Goal: Task Accomplishment & Management: Complete application form

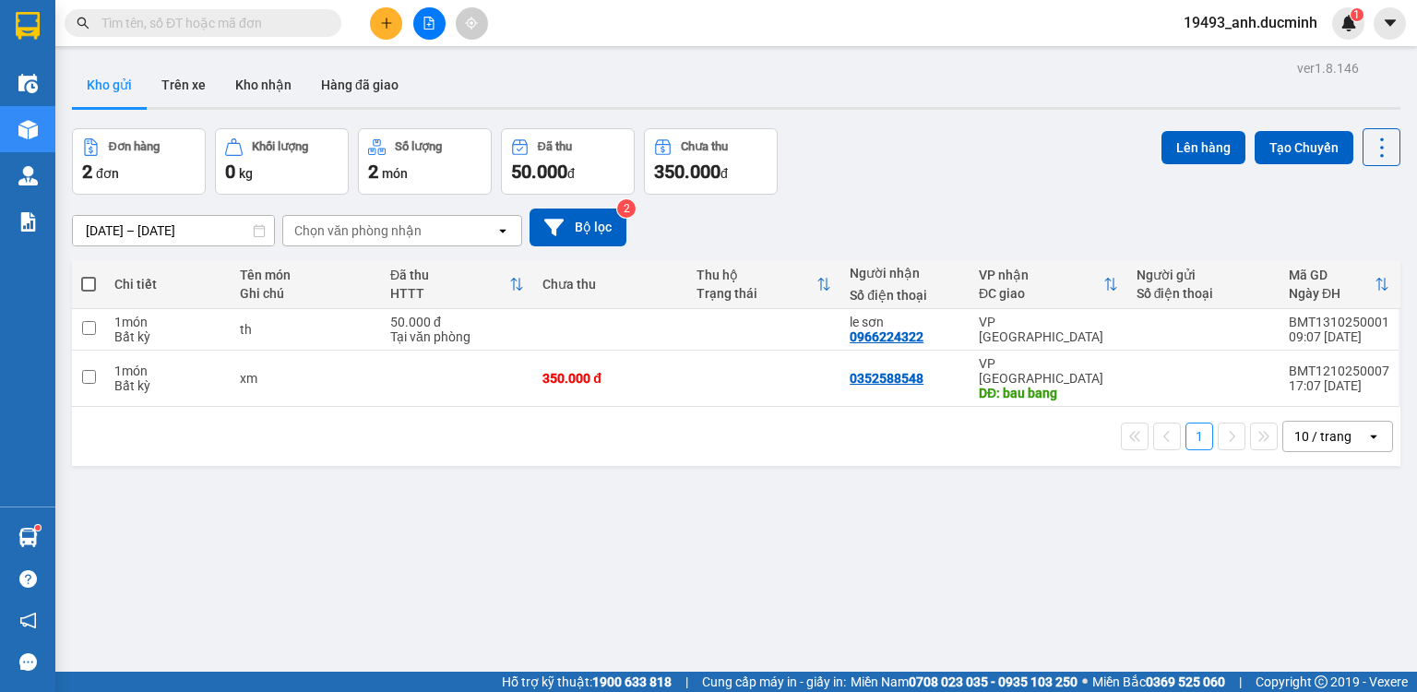
click at [235, 26] on input "text" at bounding box center [210, 23] width 218 height 20
click at [385, 30] on button at bounding box center [386, 23] width 32 height 32
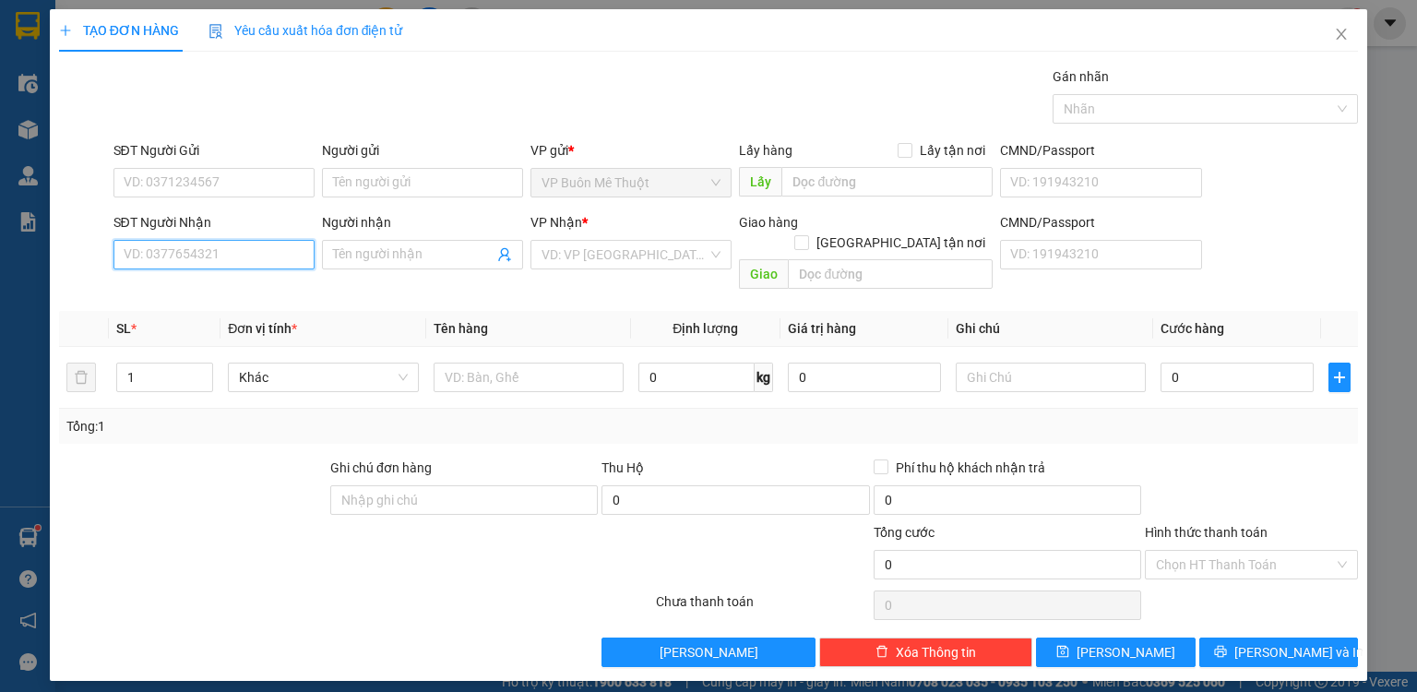
click at [229, 258] on input "SĐT Người Nhận" at bounding box center [213, 255] width 201 height 30
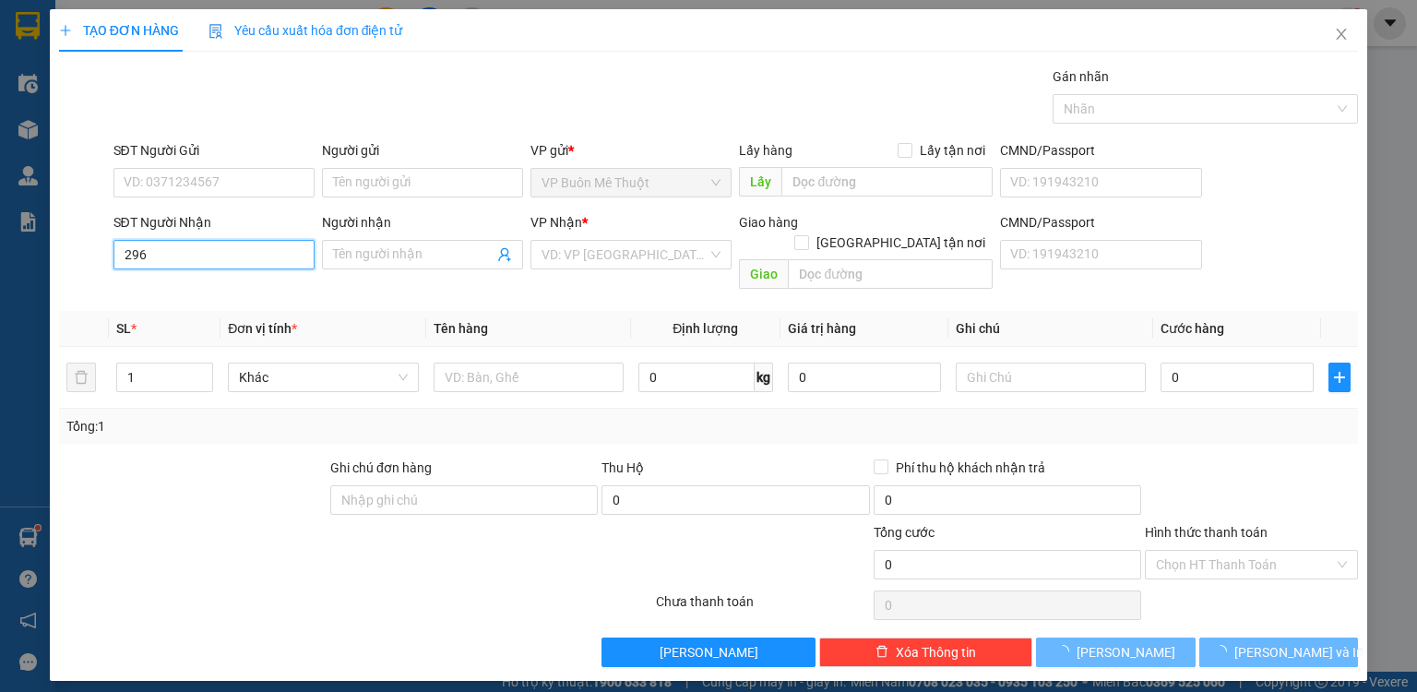
click at [213, 248] on input "296" at bounding box center [213, 255] width 201 height 30
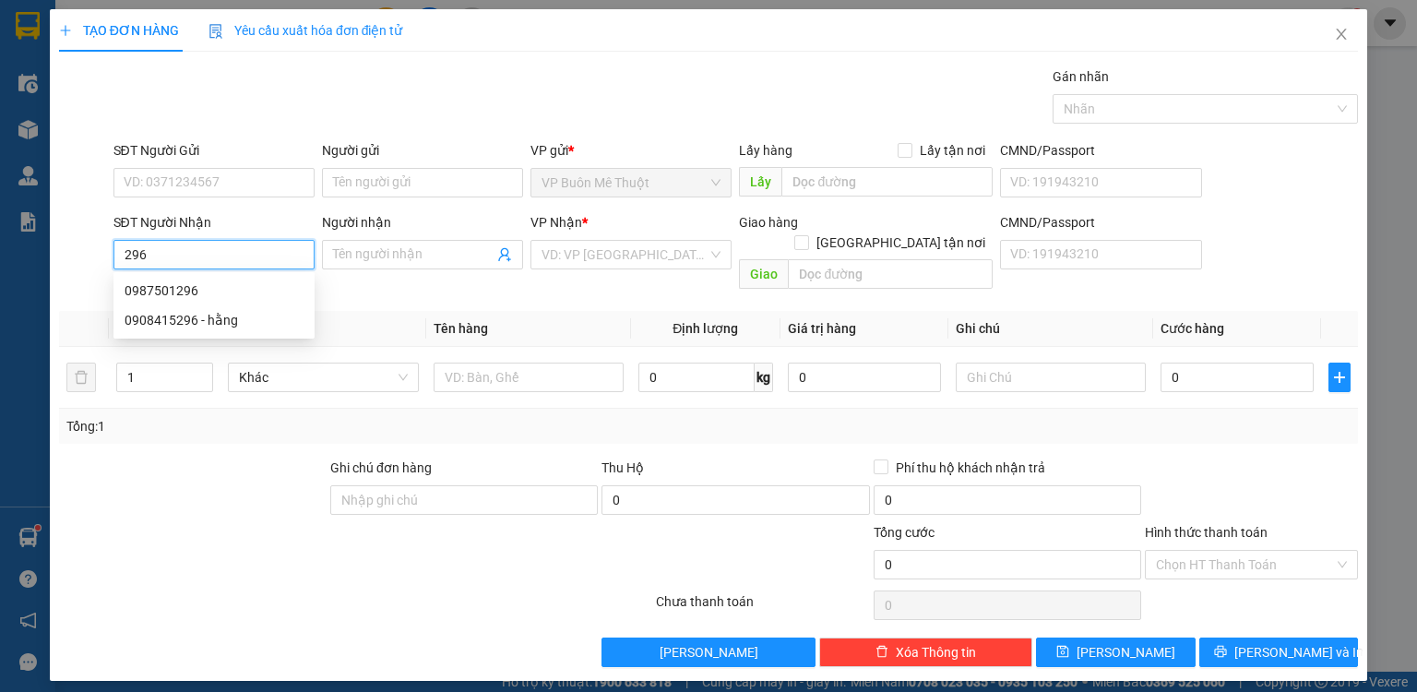
click at [202, 255] on input "296" at bounding box center [213, 255] width 201 height 30
click at [173, 295] on div "0334967286 - vuong" at bounding box center [214, 290] width 179 height 20
type input "0334967286"
type input "vuong"
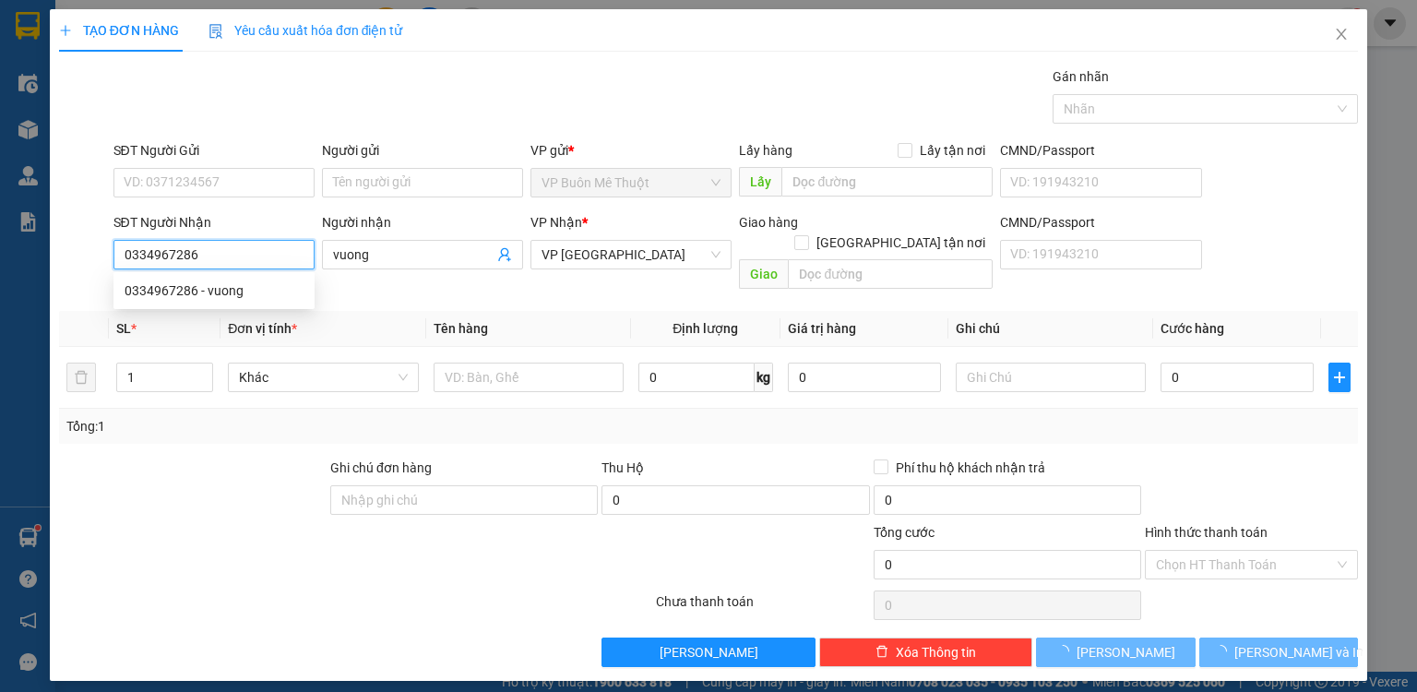
type input "300.000"
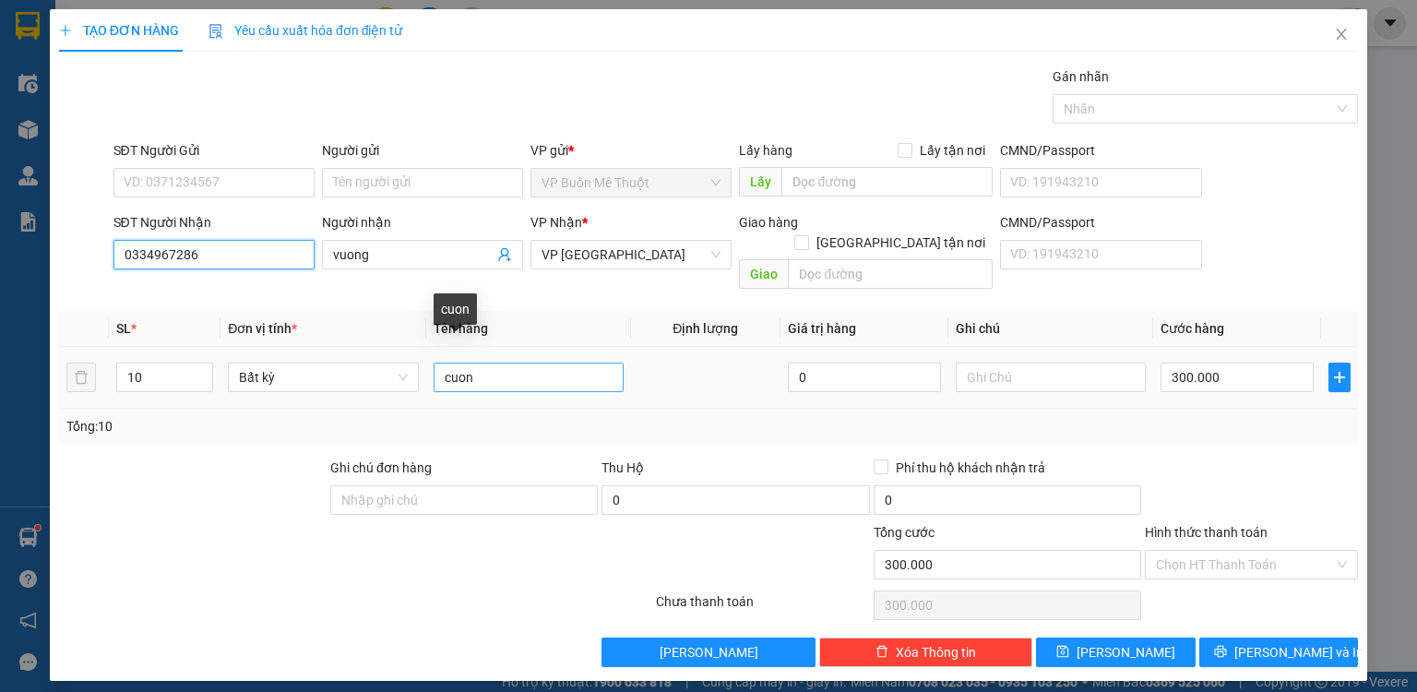
type input "0334967286"
click at [472, 363] on input "cuon" at bounding box center [529, 378] width 190 height 30
type input "c"
type input "hop"
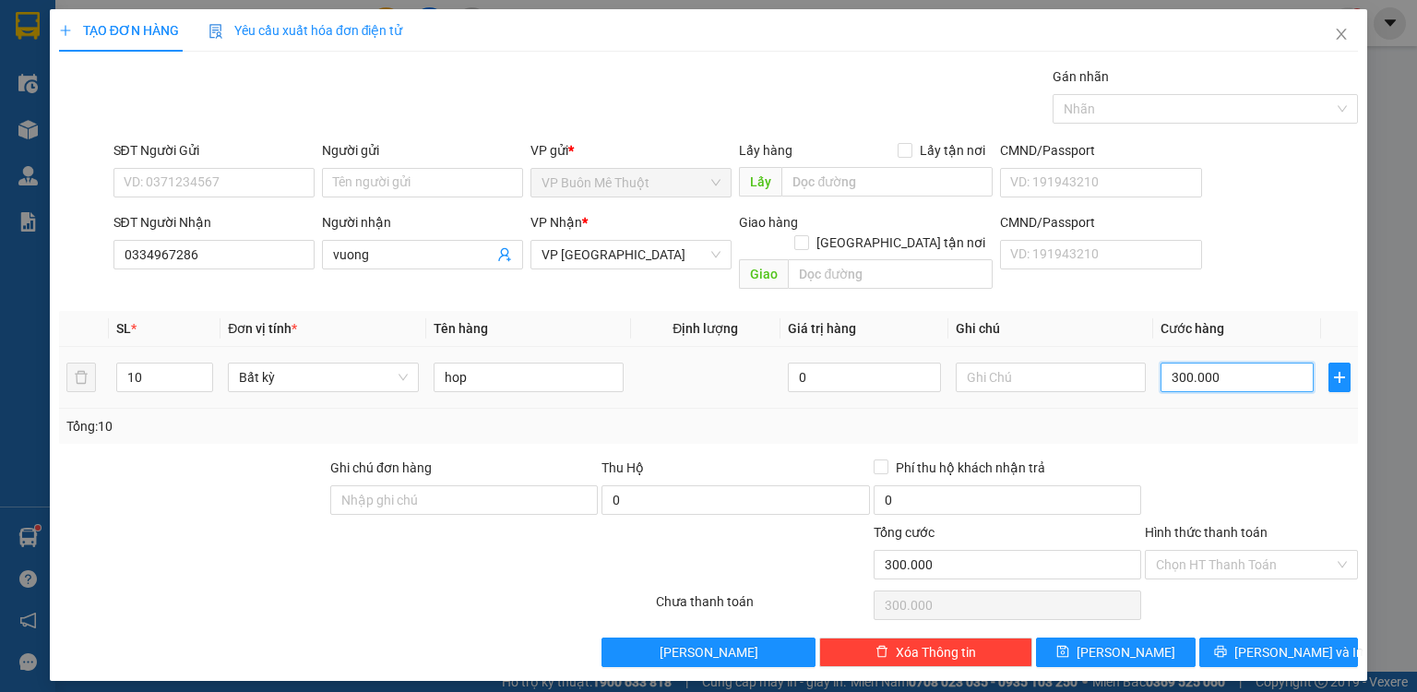
click at [1253, 364] on input "300.000" at bounding box center [1237, 378] width 153 height 30
click at [199, 378] on span "down" at bounding box center [202, 383] width 11 height 11
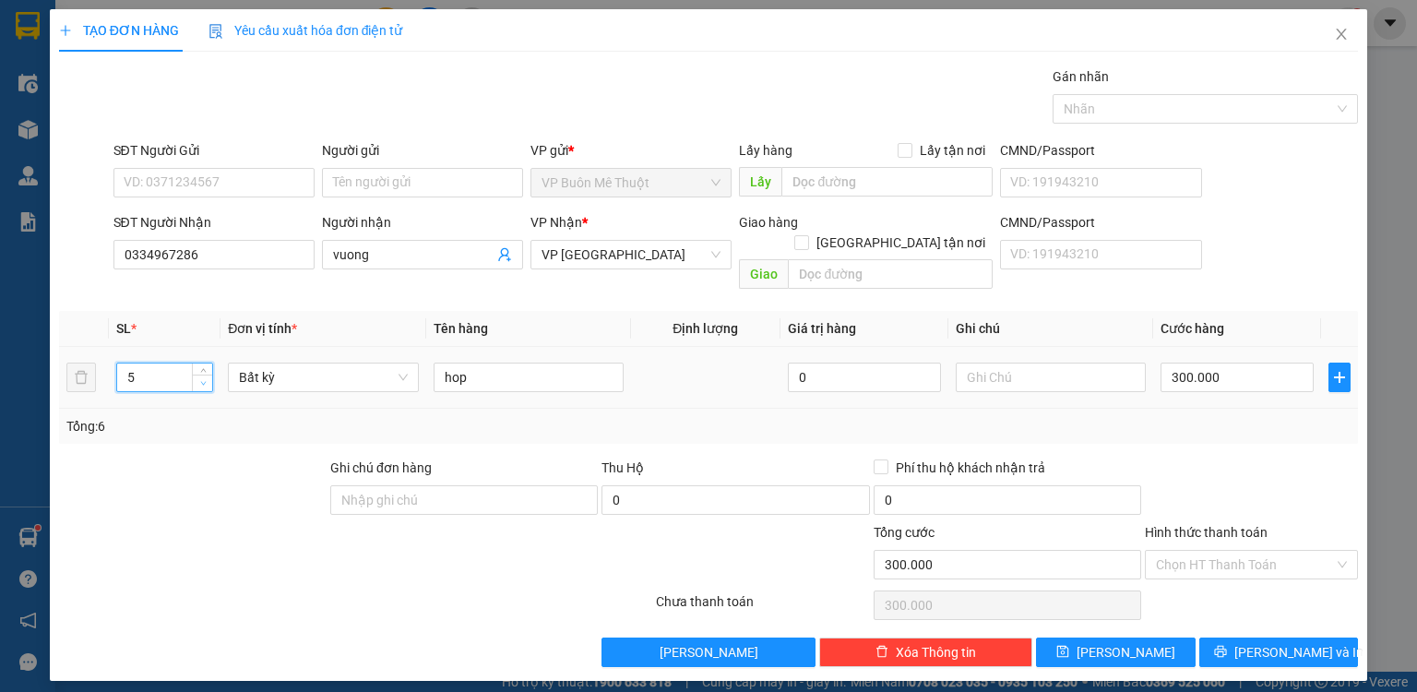
click at [199, 378] on span "down" at bounding box center [202, 383] width 11 height 11
type input "1"
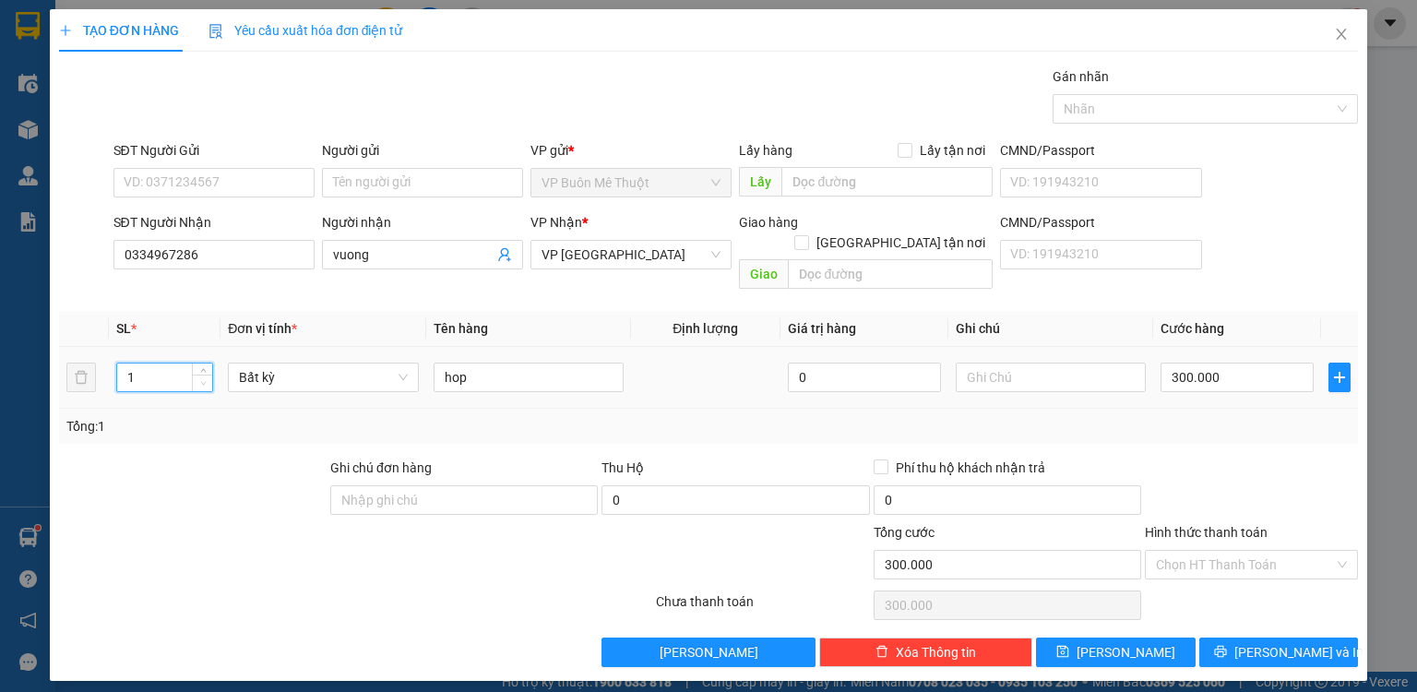
click at [199, 378] on span "down" at bounding box center [202, 383] width 11 height 11
click at [1211, 363] on input "300.000" at bounding box center [1237, 378] width 153 height 30
type input "0"
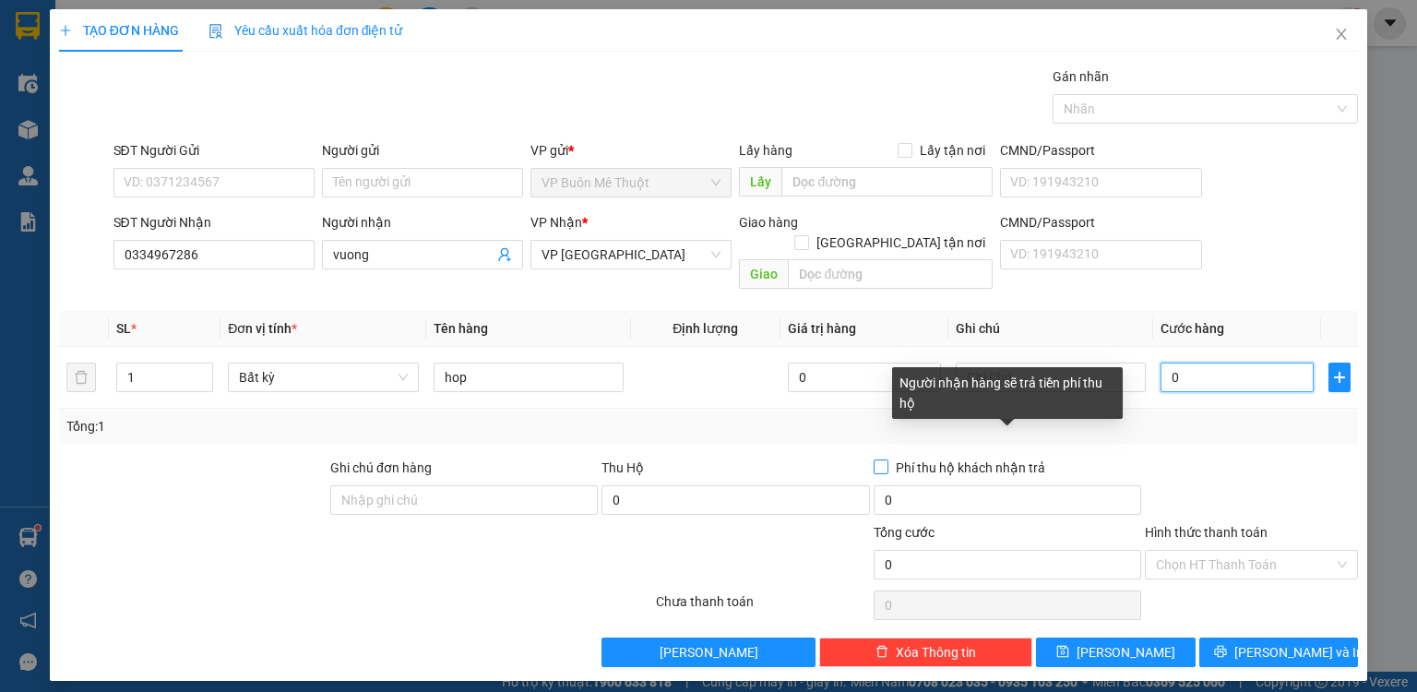
type input "3"
type input "03"
type input "30"
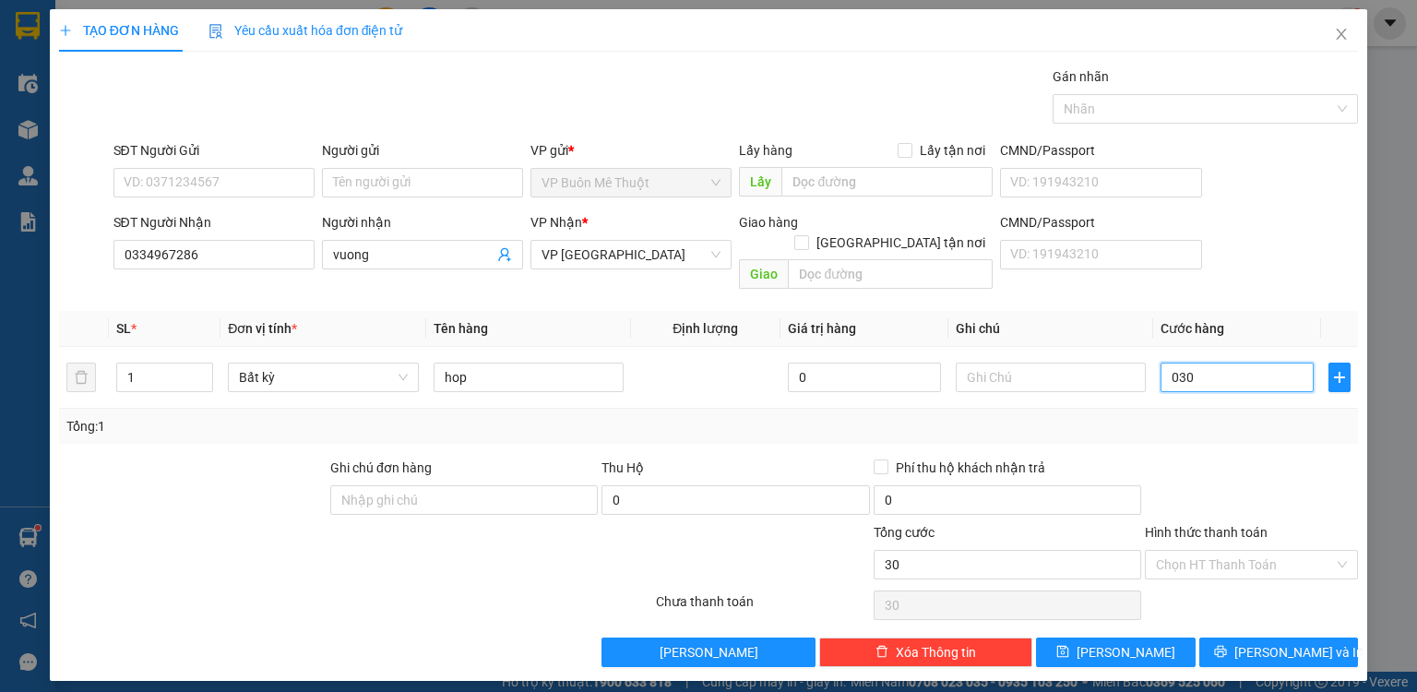
type input "030"
type input "30.000"
click at [1339, 468] on div at bounding box center [1251, 490] width 217 height 65
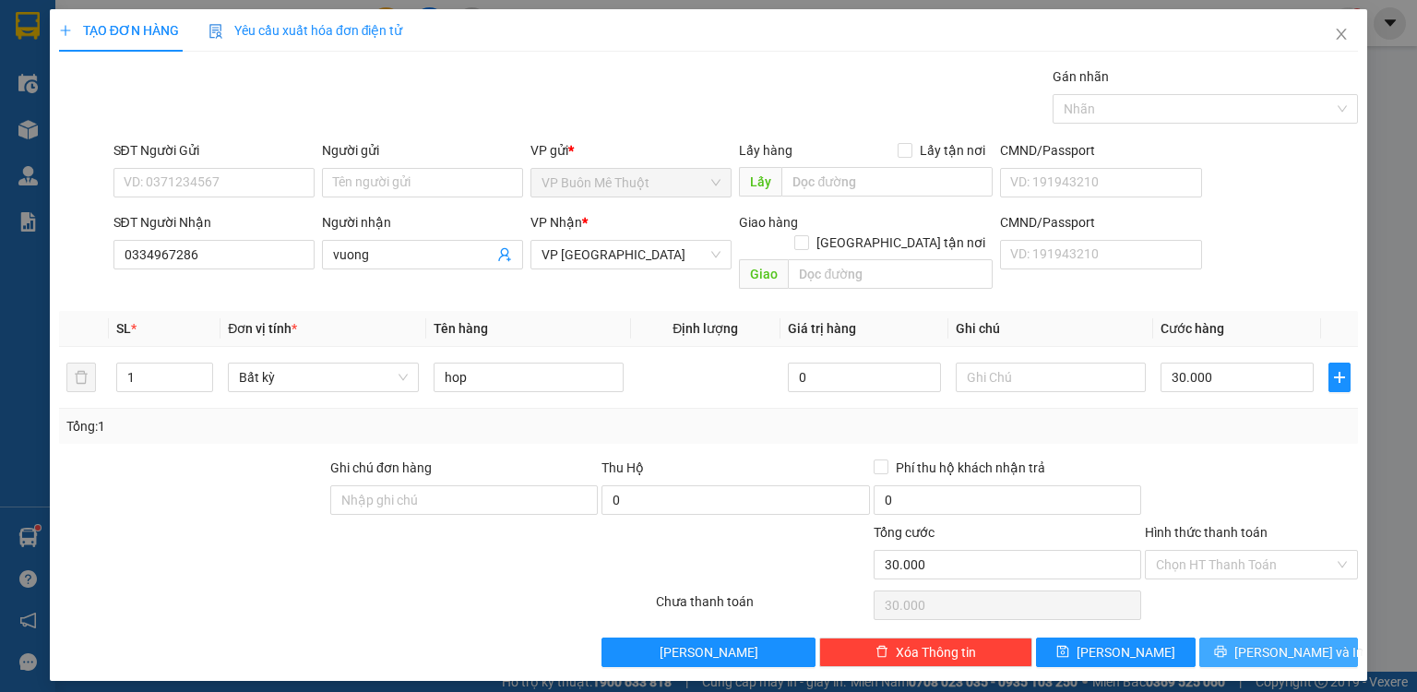
click at [1266, 642] on span "[PERSON_NAME] và In" at bounding box center [1298, 652] width 129 height 20
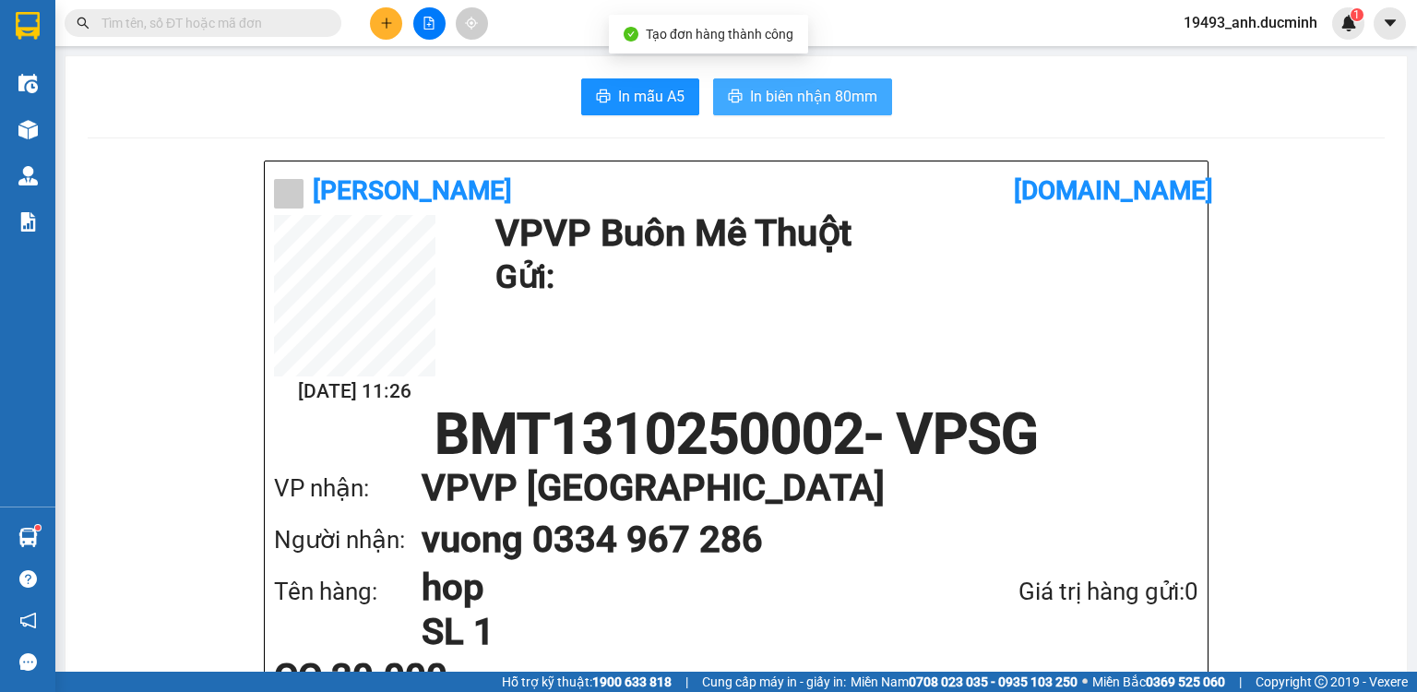
click at [860, 107] on span "In biên nhận 80mm" at bounding box center [813, 96] width 127 height 23
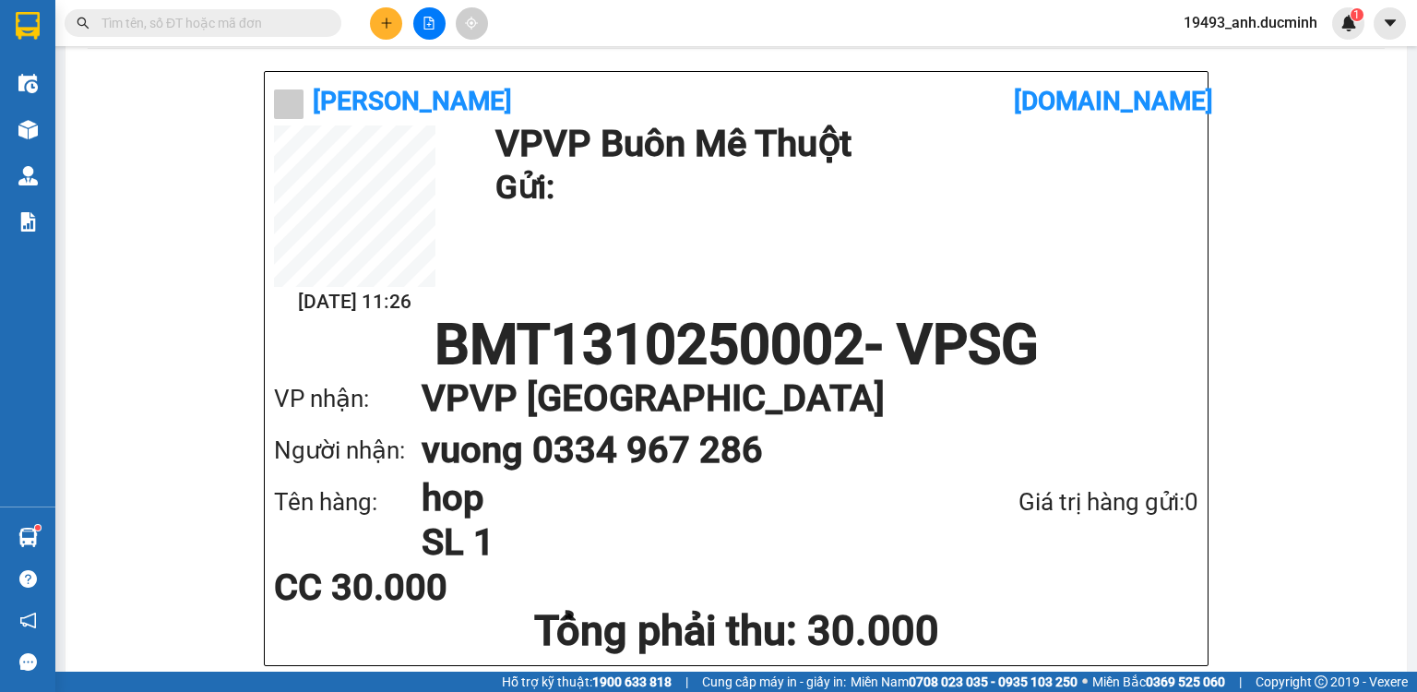
scroll to position [148, 0]
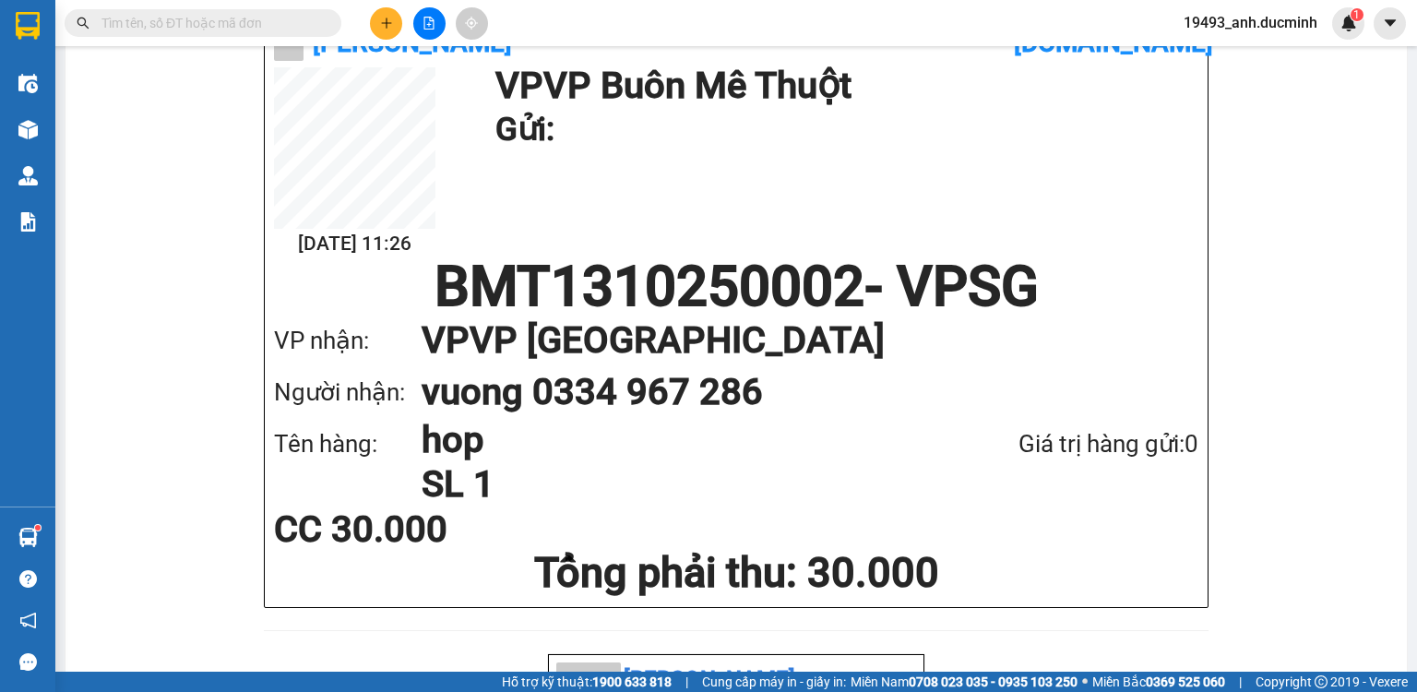
click at [311, 23] on input "text" at bounding box center [210, 23] width 218 height 20
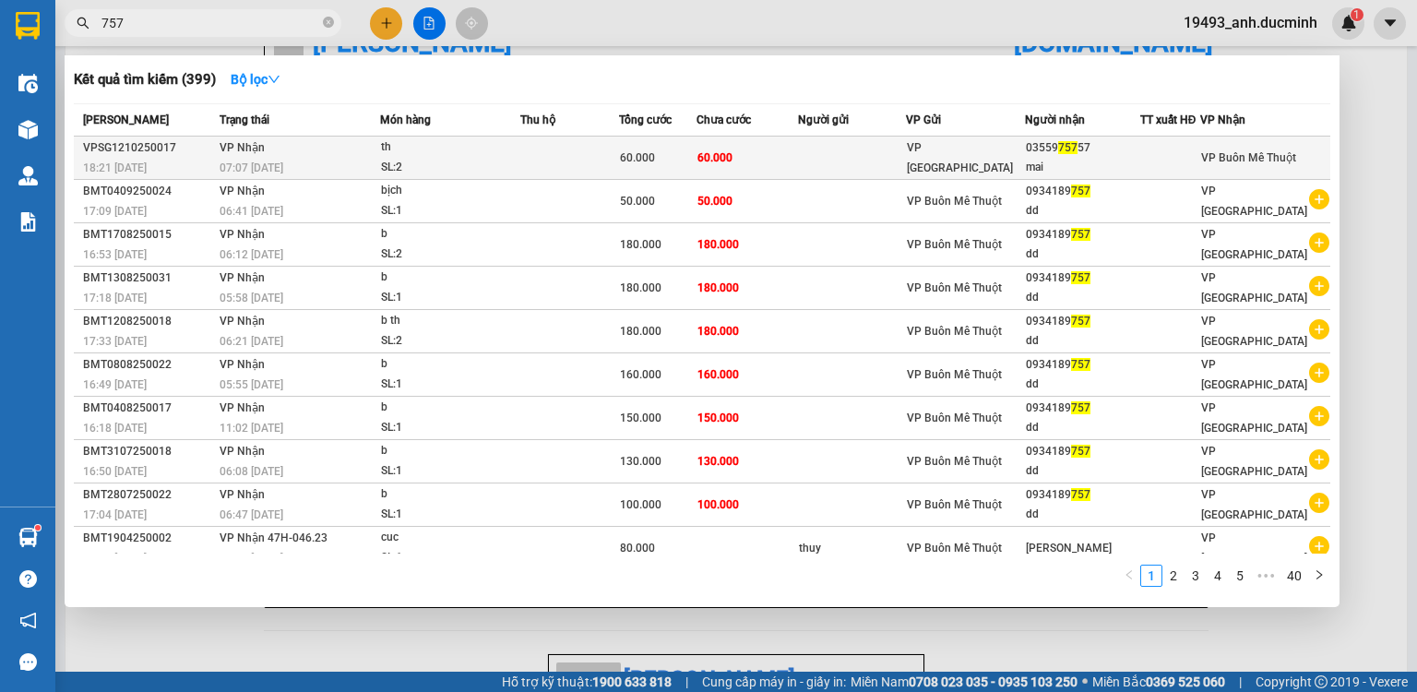
type input "757"
click at [732, 147] on td "60.000" at bounding box center [747, 158] width 101 height 43
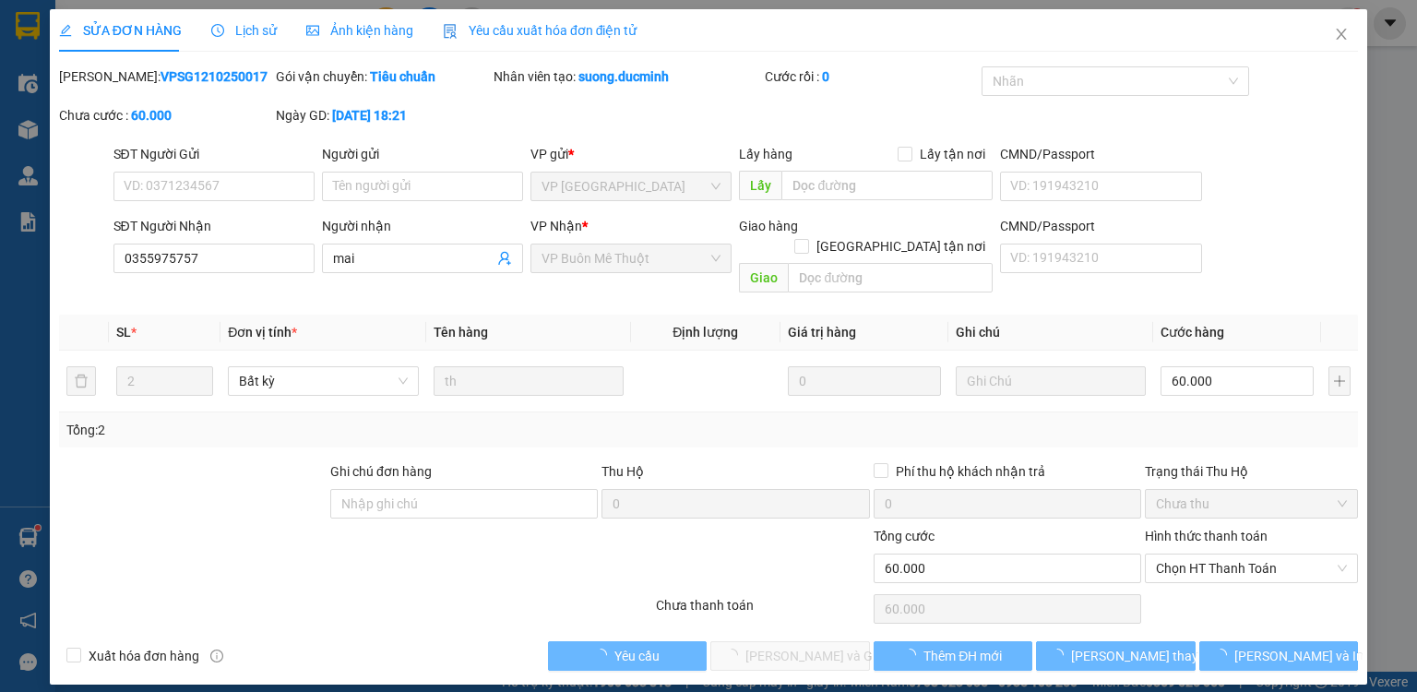
type input "0355975757"
type input "mai"
type input "0"
type input "60.000"
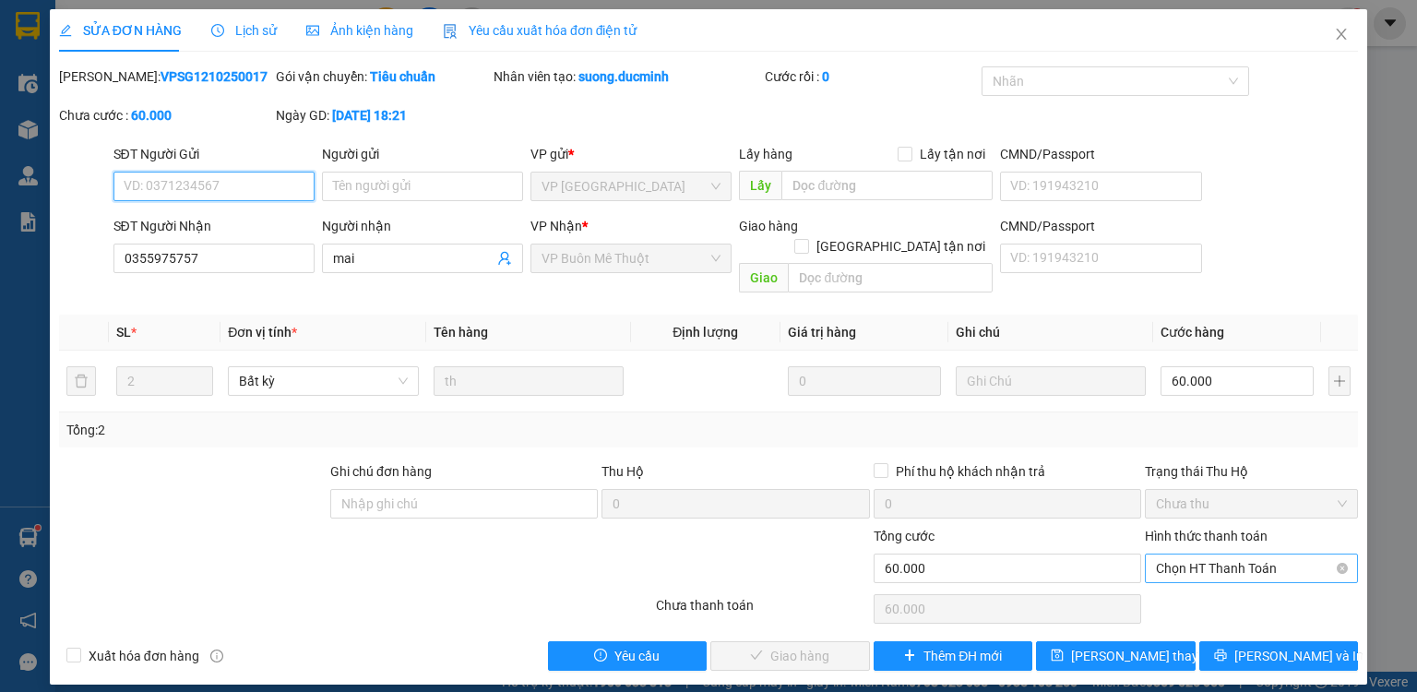
click at [1277, 554] on span "Chọn HT Thanh Toán" at bounding box center [1251, 568] width 191 height 28
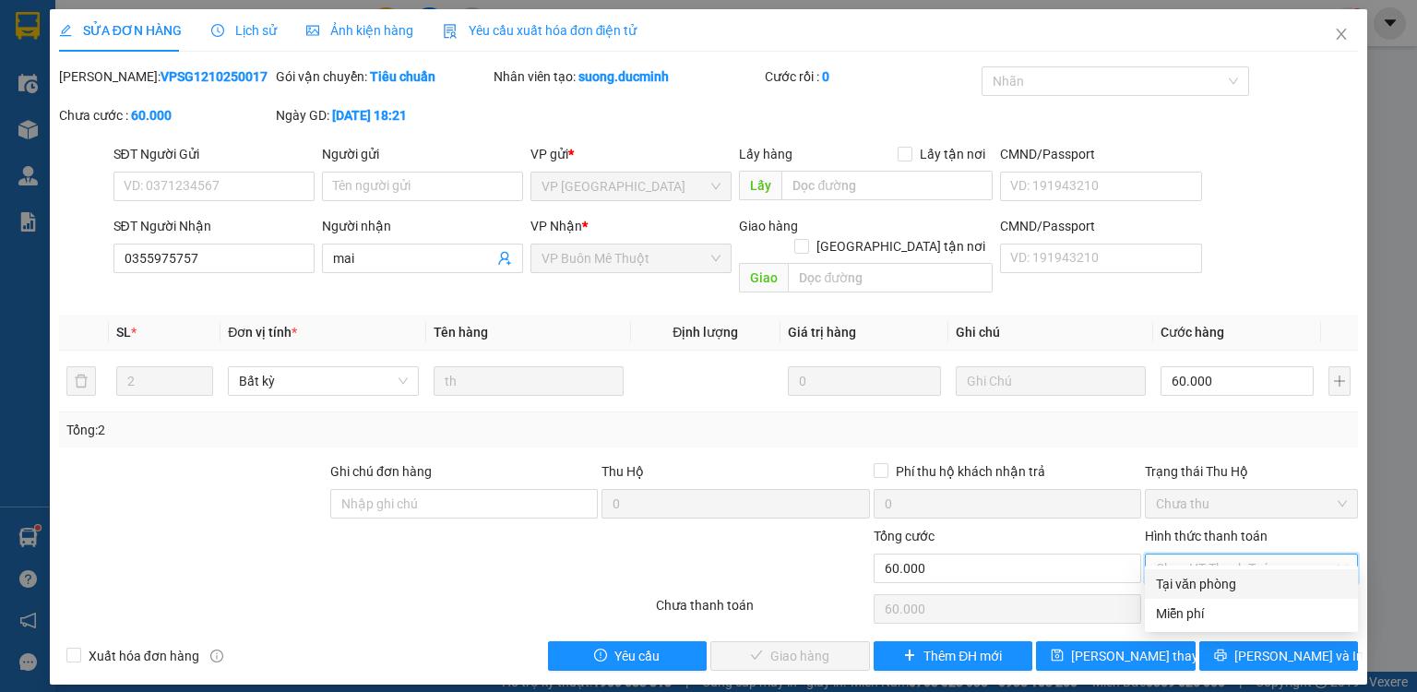
click at [1210, 596] on div "Tại văn phòng" at bounding box center [1251, 584] width 213 height 30
type input "0"
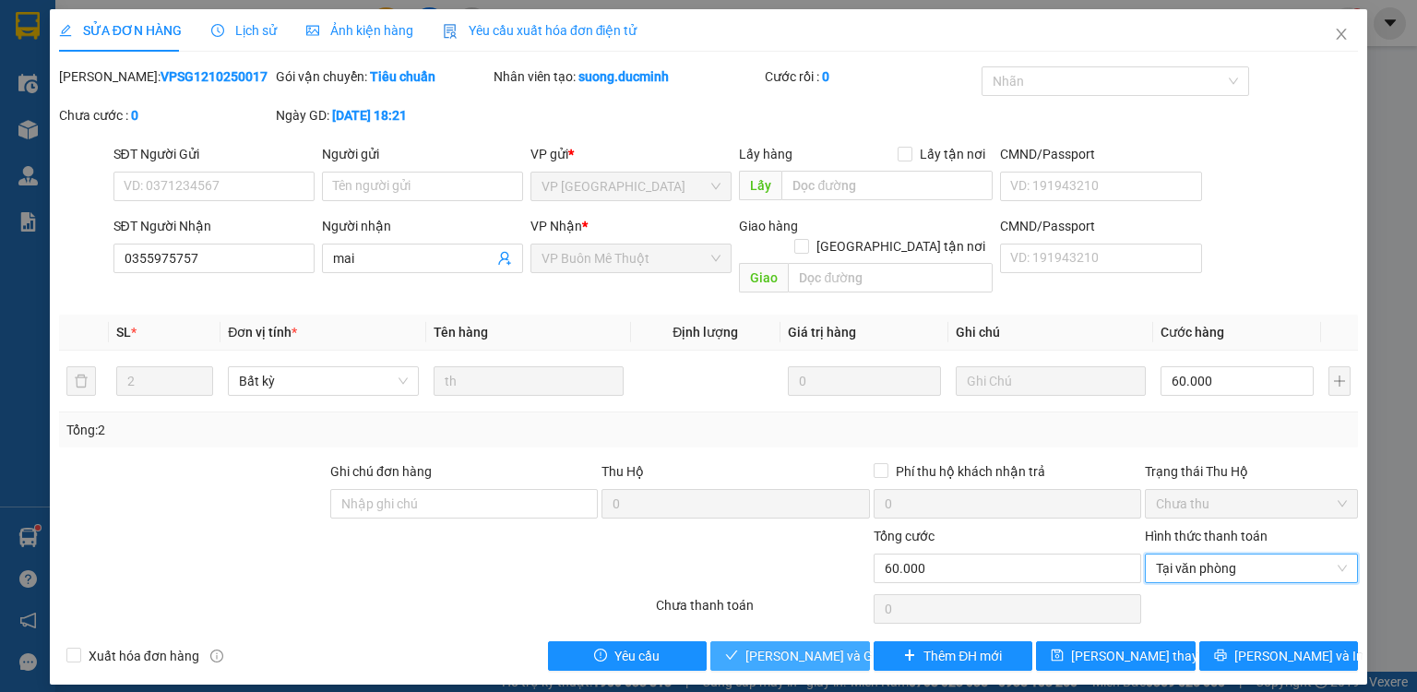
click at [808, 646] on span "[PERSON_NAME] và Giao hàng" at bounding box center [833, 656] width 177 height 20
